Goal: Check status: Check status

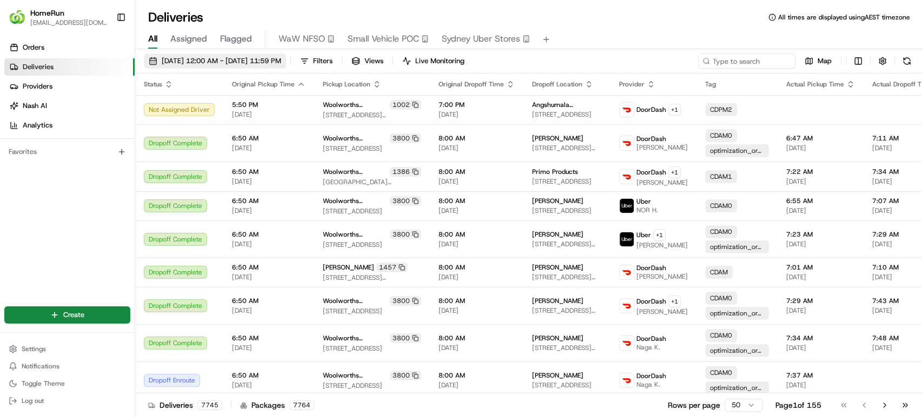
click at [190, 59] on span "20/08/2025 12:00 AM - 27/08/2025 11:59 PM" at bounding box center [222, 61] width 120 height 10
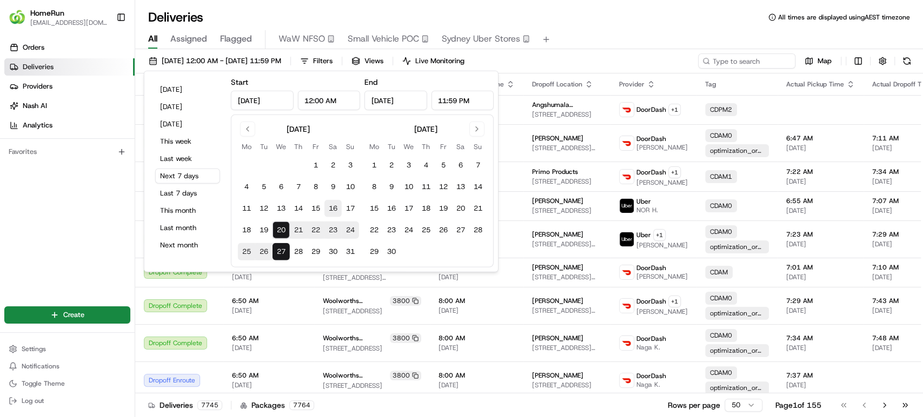
click at [330, 205] on button "16" at bounding box center [332, 208] width 17 height 17
type input "Aug 16, 2025"
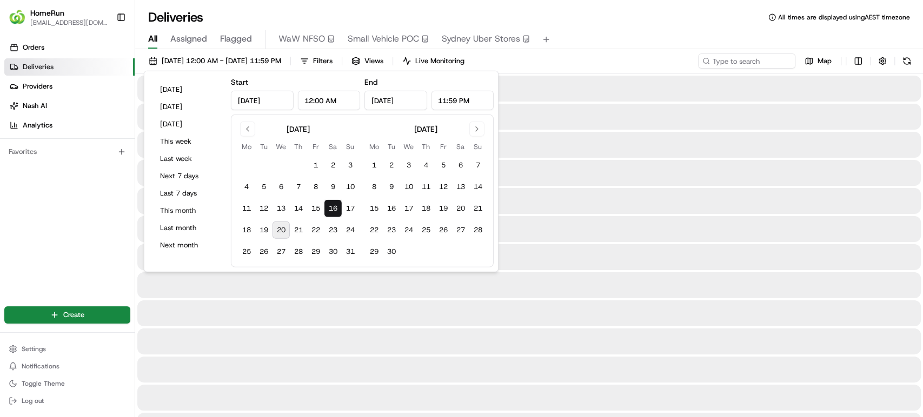
click at [282, 227] on button "20" at bounding box center [281, 230] width 17 height 17
type input "Aug 20, 2025"
click at [728, 59] on input at bounding box center [731, 61] width 130 height 15
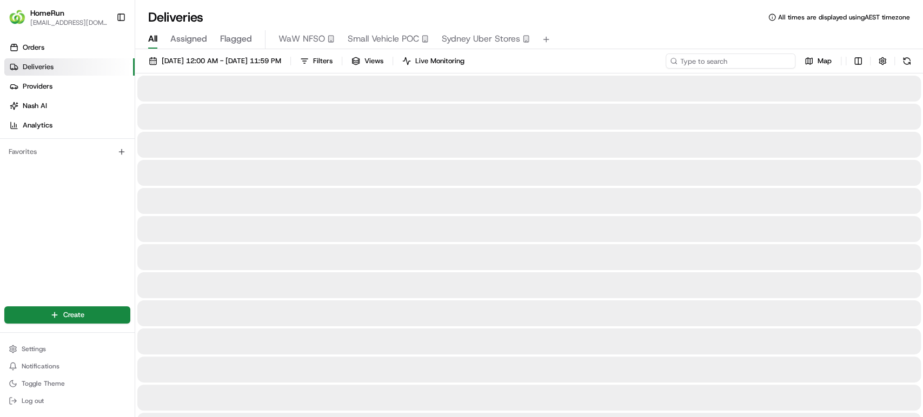
paste input "265492142"
type input "265492142"
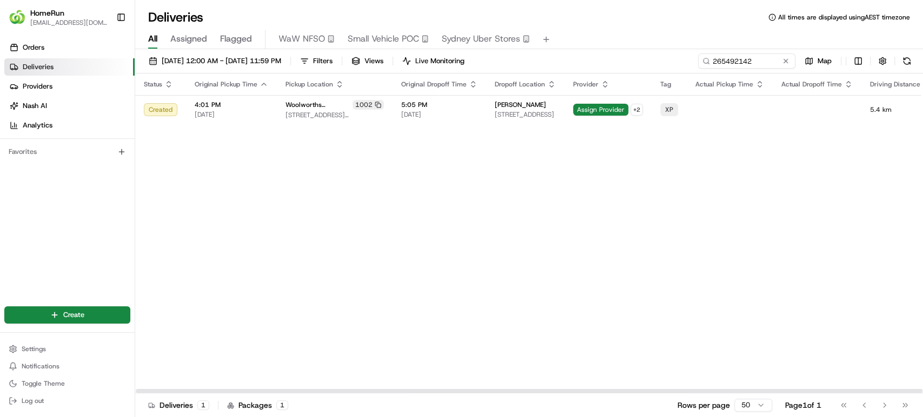
scroll to position [0, 128]
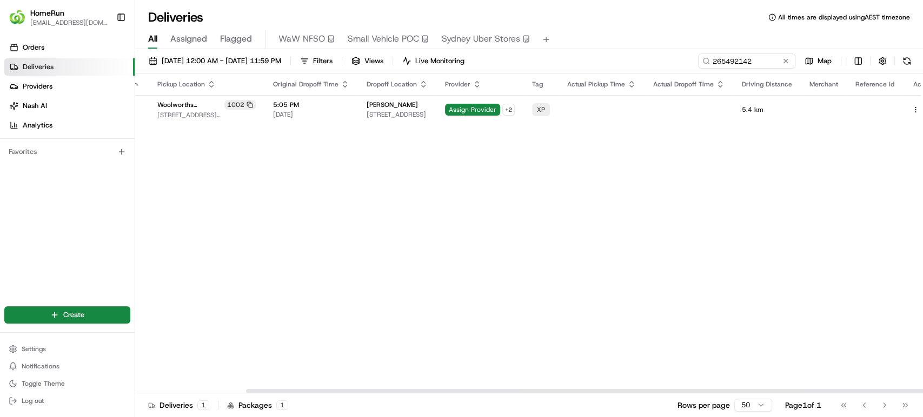
drag, startPoint x: 546, startPoint y: 391, endPoint x: 723, endPoint y: 388, distance: 177.4
click at [723, 389] on div at bounding box center [639, 391] width 787 height 4
click at [921, 108] on button at bounding box center [927, 109] width 13 height 13
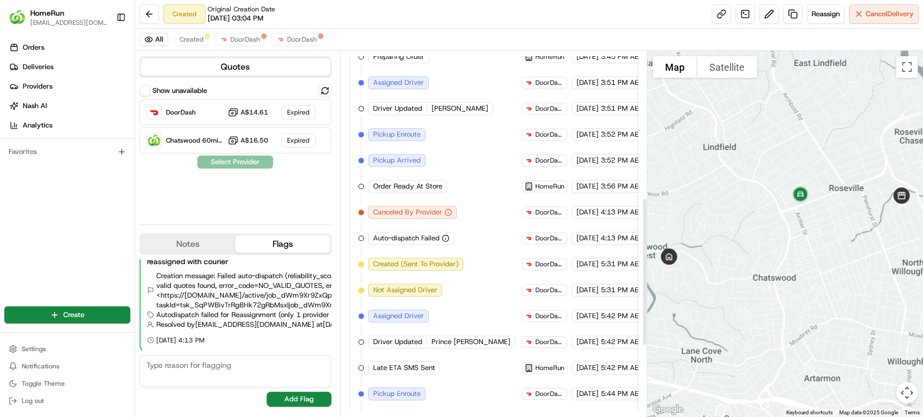
scroll to position [536, 0]
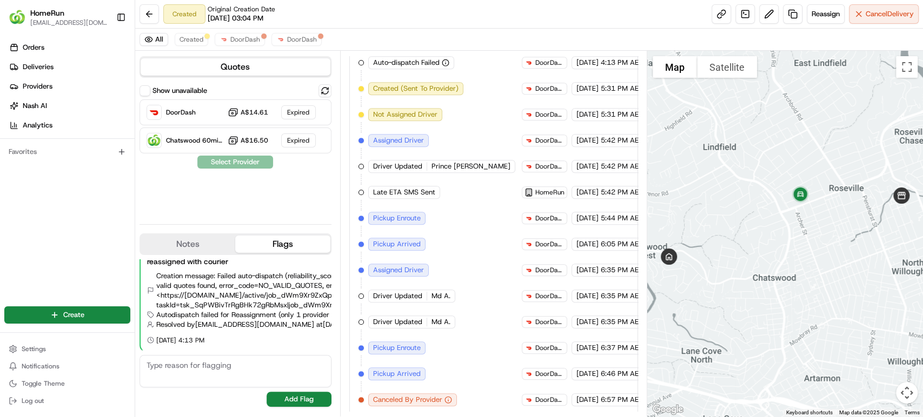
click at [419, 398] on span "Canceled By Provider" at bounding box center [407, 400] width 69 height 10
